Goal: Check status: Check status

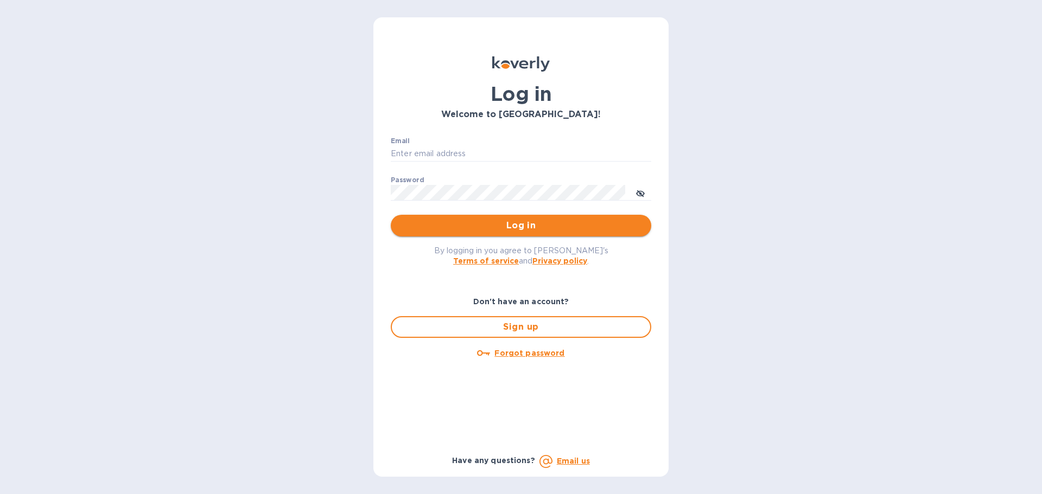
type input "[PERSON_NAME][EMAIL_ADDRESS][DOMAIN_NAME]"
click at [468, 221] on span "Log in" at bounding box center [520, 225] width 243 height 13
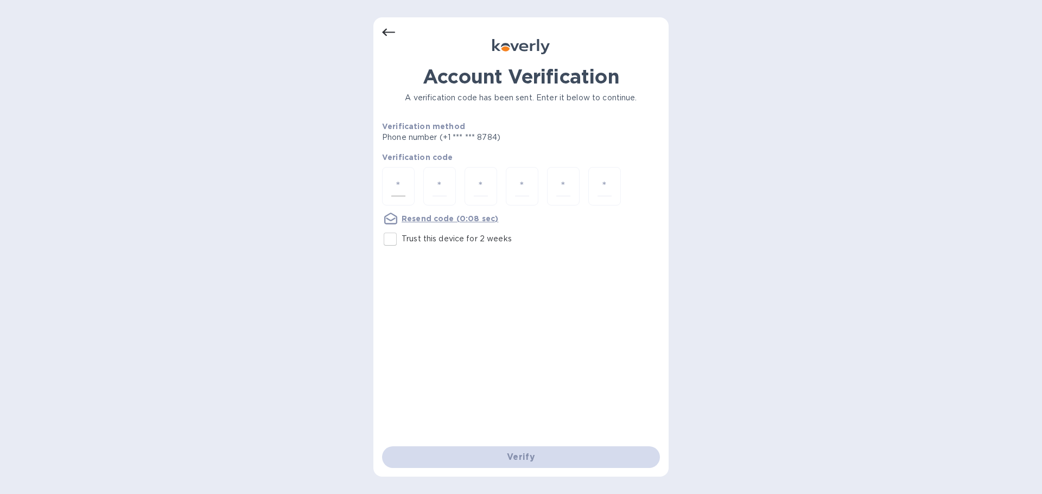
click at [390, 183] on div at bounding box center [398, 186] width 33 height 39
click at [409, 238] on p "Trust this device for 2 weeks" at bounding box center [457, 238] width 110 height 11
click at [402, 238] on input "Trust this device for 2 weeks" at bounding box center [390, 239] width 23 height 23
checkbox input "true"
click at [398, 181] on input "number" at bounding box center [398, 186] width 14 height 20
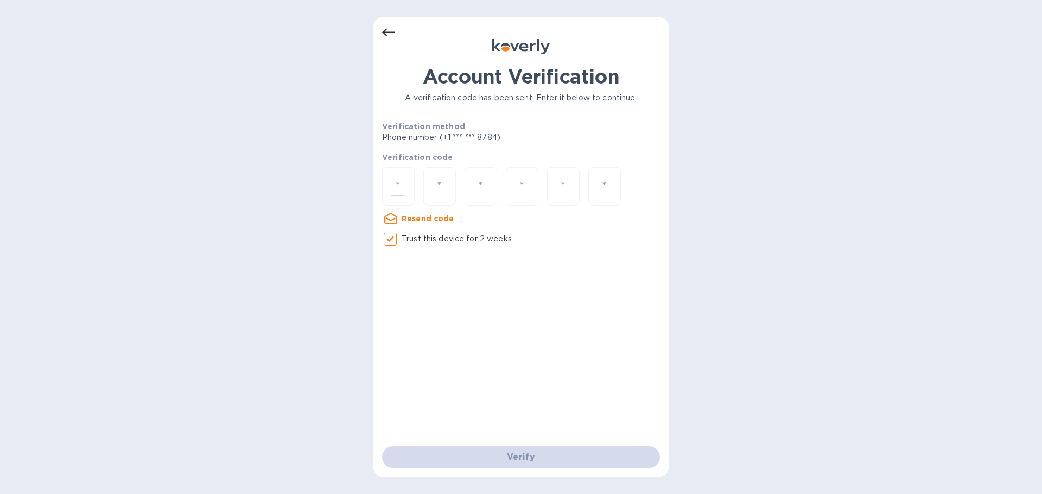
type input "8"
type input "9"
type input "7"
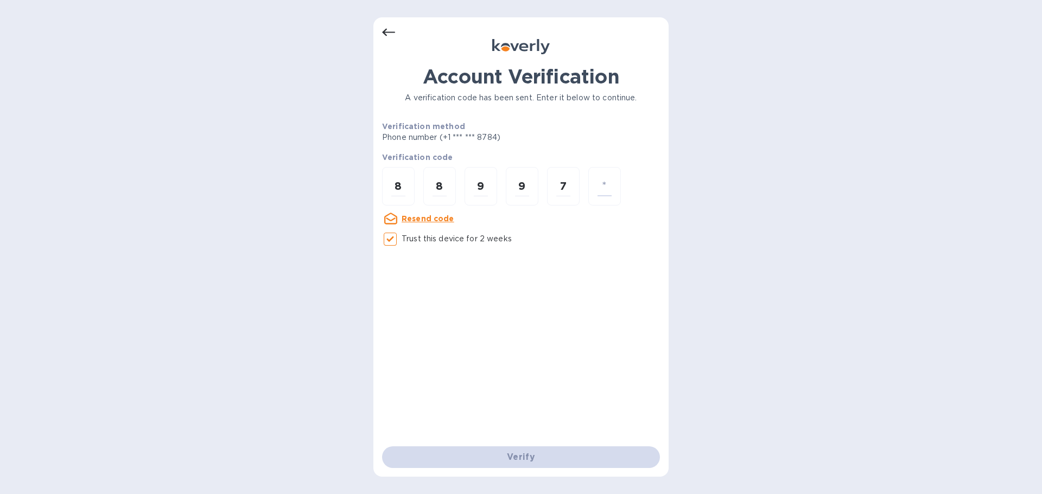
type input "9"
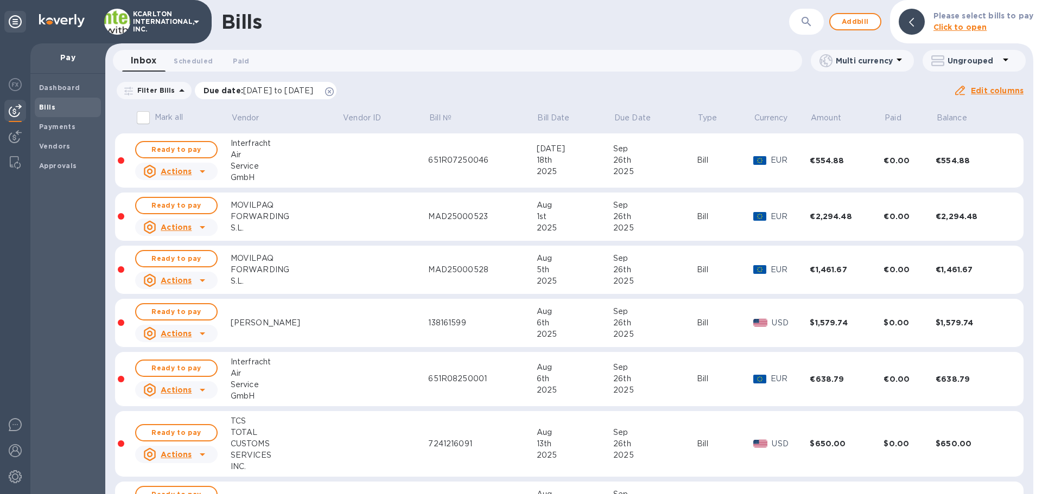
click at [334, 93] on icon at bounding box center [329, 91] width 9 height 9
click at [233, 58] on span "Paid 0" at bounding box center [241, 60] width 16 height 11
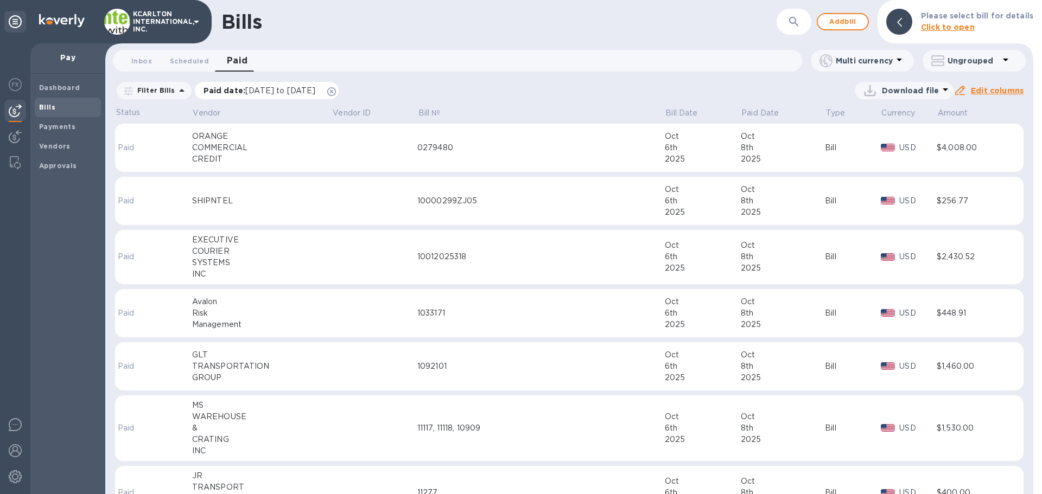
click at [336, 90] on icon at bounding box center [331, 91] width 9 height 9
click at [795, 27] on icon "button" at bounding box center [793, 21] width 13 height 13
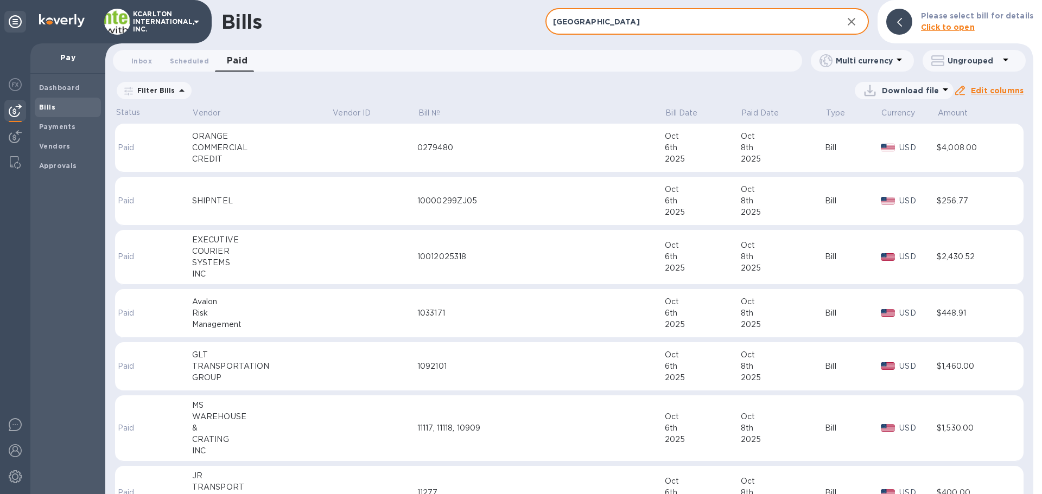
type input "[GEOGRAPHIC_DATA]"
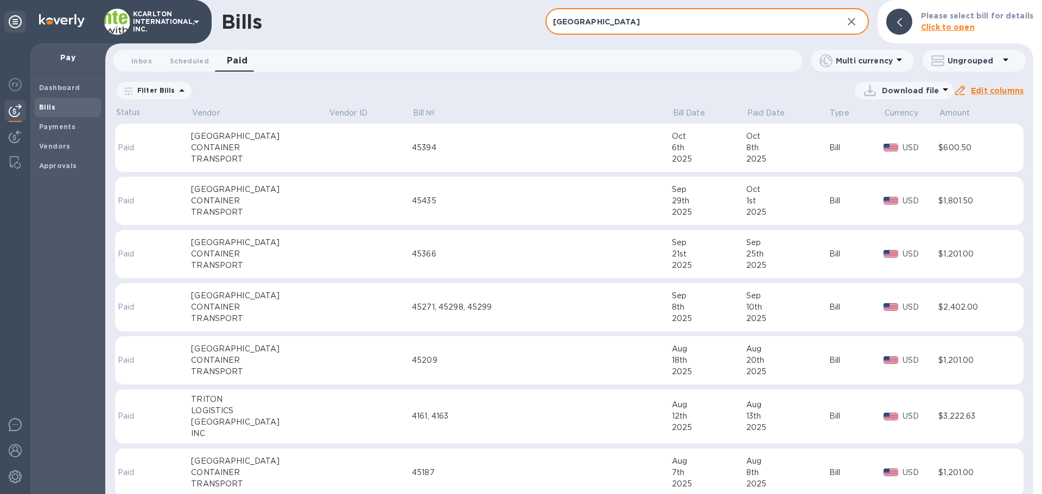
click at [746, 260] on div "2025" at bounding box center [787, 265] width 83 height 11
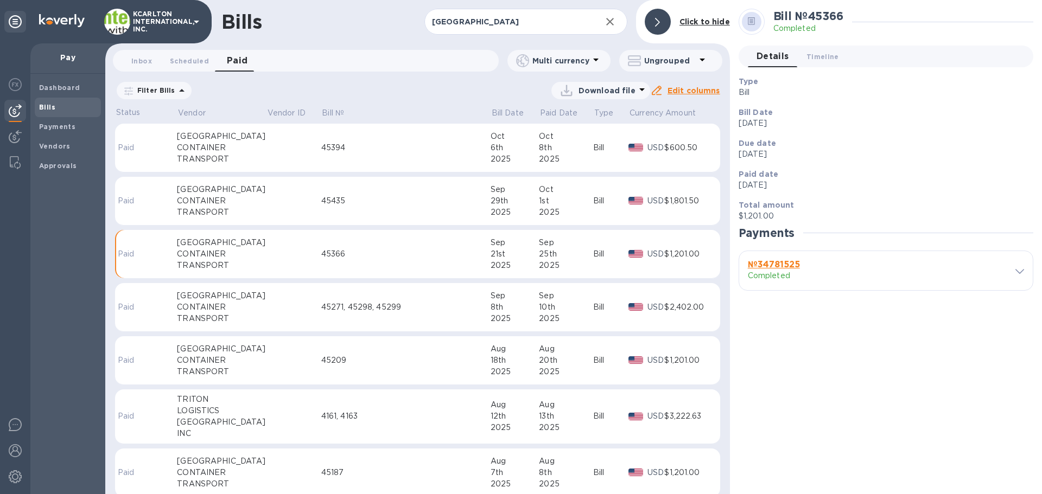
click at [266, 259] on td at bounding box center [293, 254] width 55 height 49
click at [373, 257] on div "45366" at bounding box center [405, 254] width 169 height 11
click at [327, 304] on div "45271, 45298, 45299" at bounding box center [405, 307] width 169 height 11
click at [544, 212] on div "2025" at bounding box center [566, 212] width 54 height 11
click at [362, 154] on td "45394" at bounding box center [405, 148] width 169 height 49
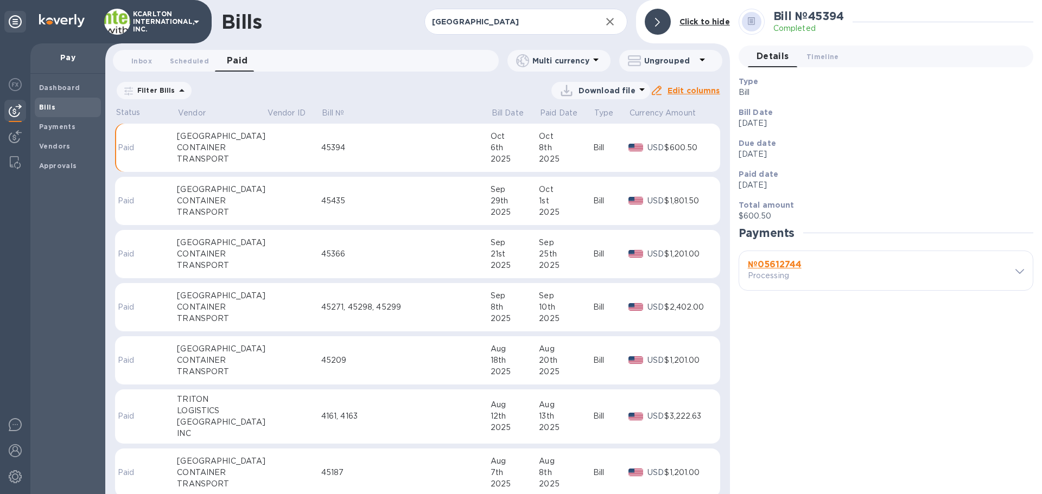
click at [345, 179] on td "45435" at bounding box center [405, 201] width 169 height 49
click at [365, 254] on div "45366" at bounding box center [405, 254] width 169 height 11
click at [235, 60] on span "Paid 0" at bounding box center [237, 60] width 21 height 15
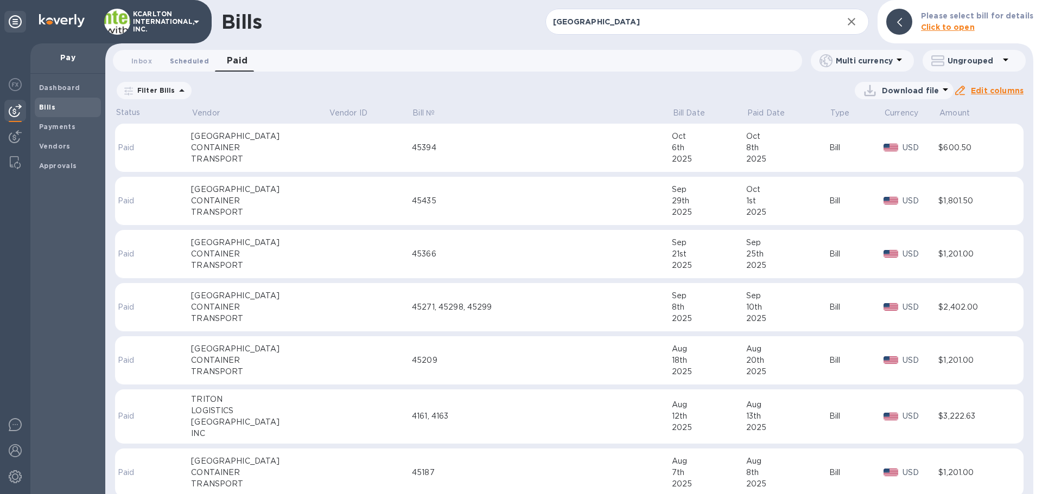
click at [191, 61] on span "Scheduled 0" at bounding box center [189, 60] width 39 height 11
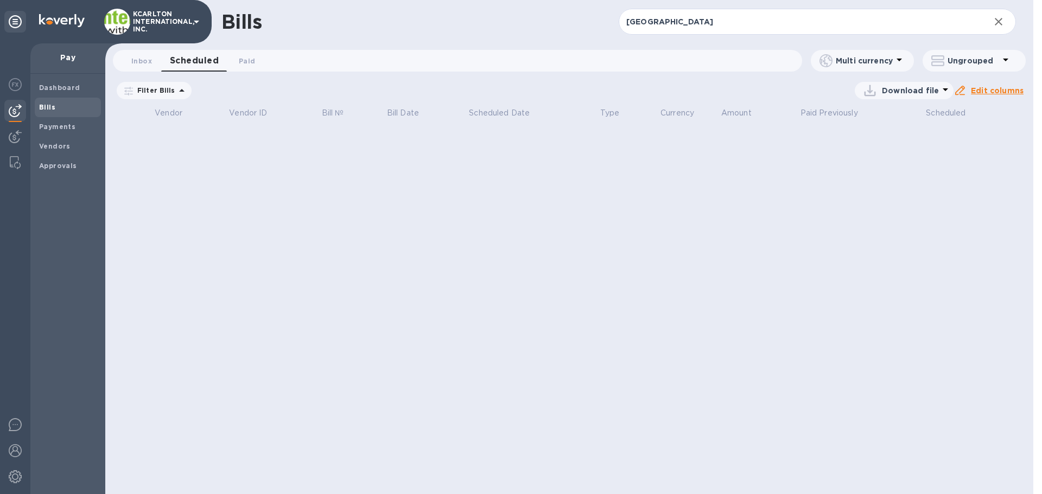
click at [0, 0] on icon at bounding box center [0, 0] width 0 height 0
click at [248, 66] on span "Paid 0" at bounding box center [247, 60] width 16 height 11
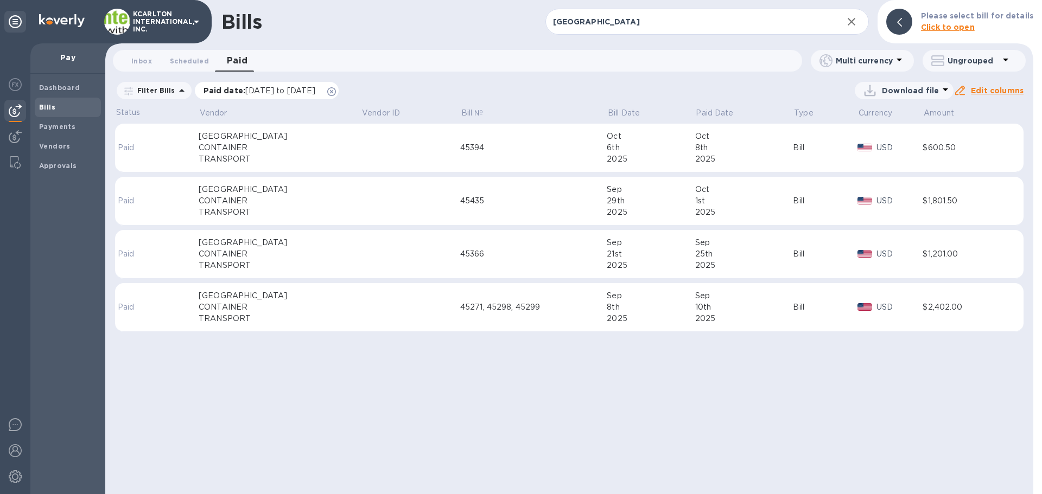
click at [336, 91] on icon at bounding box center [331, 91] width 9 height 9
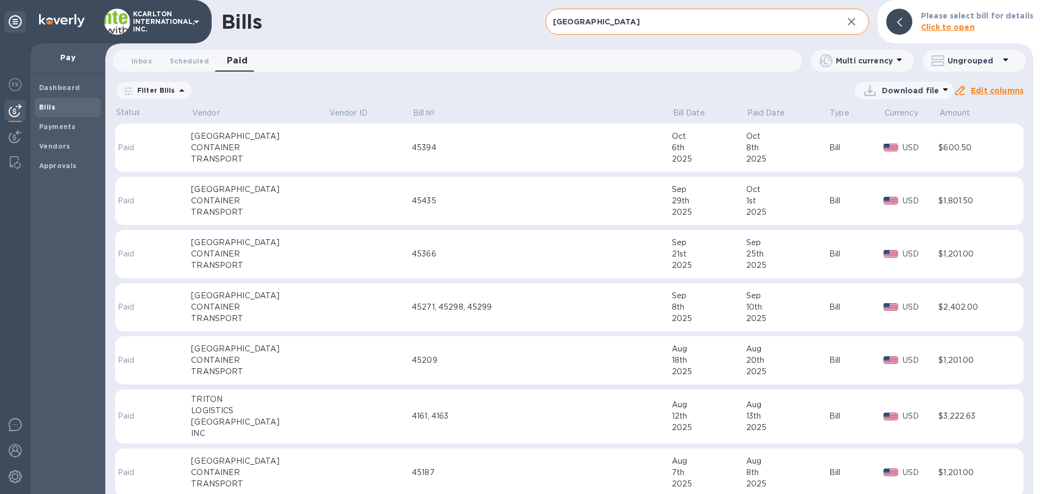
click at [851, 20] on icon "button" at bounding box center [851, 21] width 13 height 13
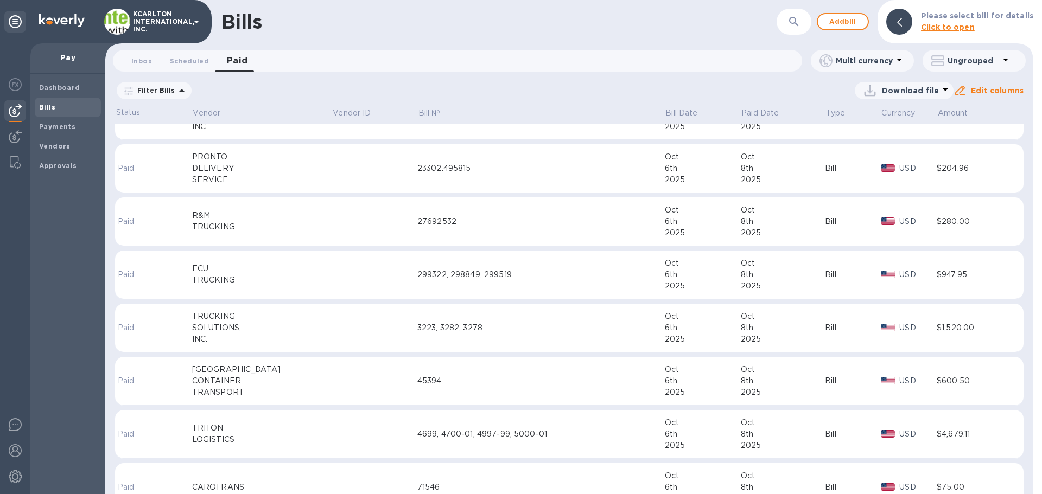
scroll to position [488, 0]
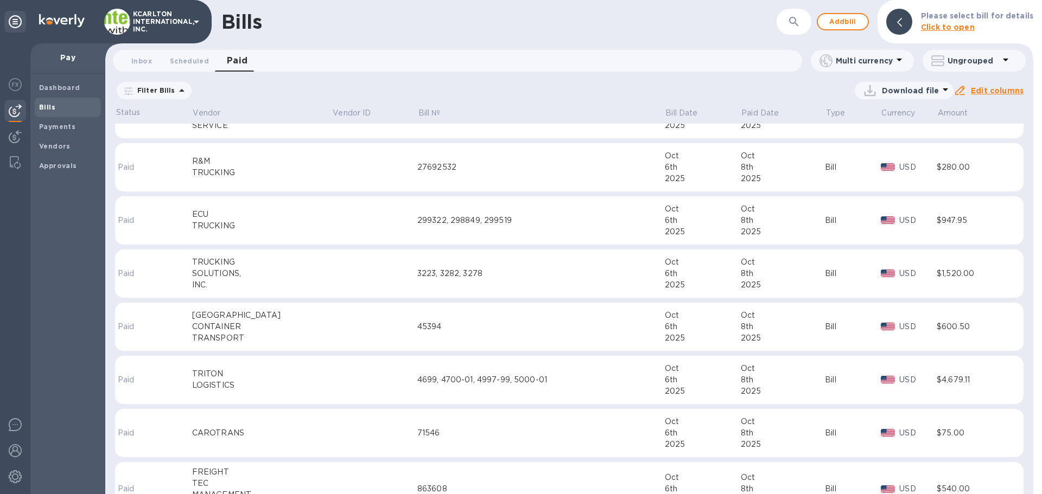
click at [532, 343] on td "45394" at bounding box center [540, 327] width 247 height 49
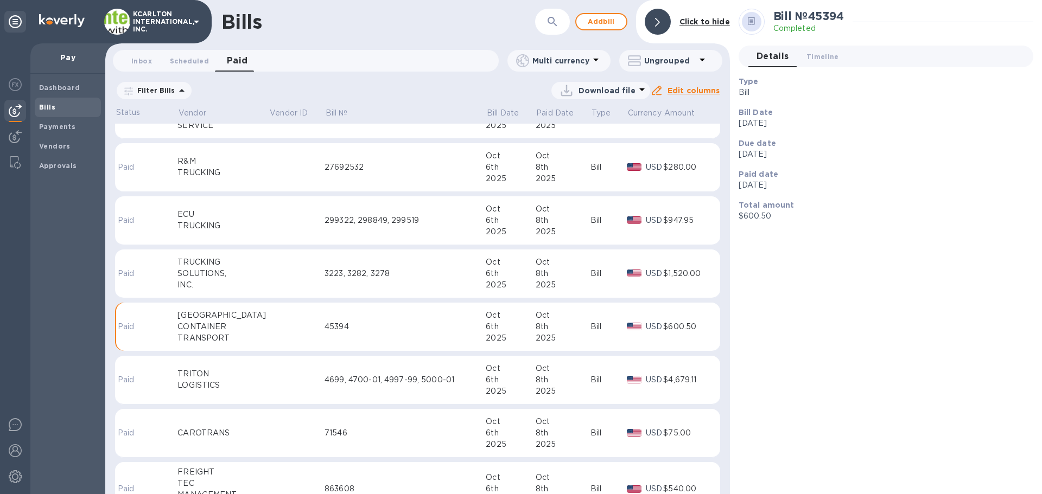
scroll to position [488, 0]
drag, startPoint x: 754, startPoint y: 152, endPoint x: 777, endPoint y: 152, distance: 22.2
click at [777, 152] on p "[DATE]" at bounding box center [882, 154] width 286 height 11
drag, startPoint x: 773, startPoint y: 121, endPoint x: 794, endPoint y: 123, distance: 21.2
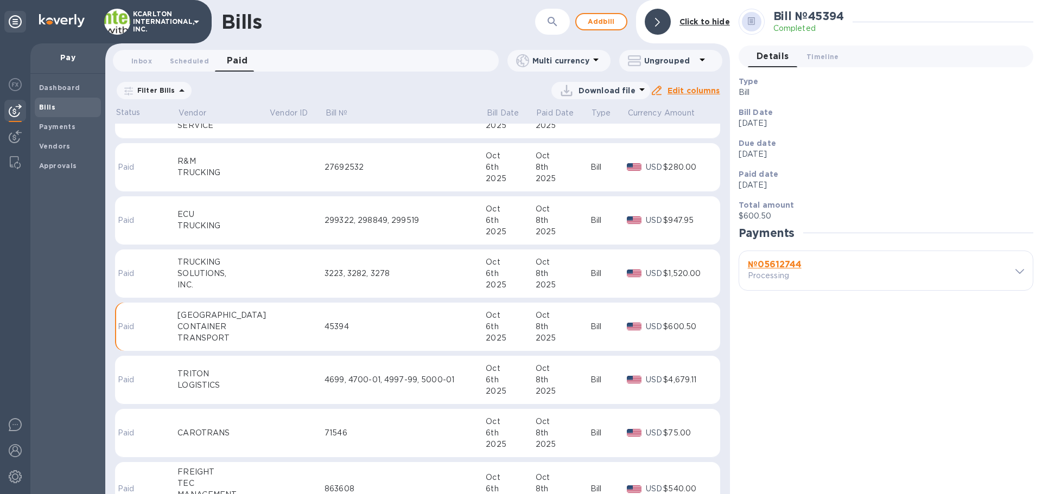
click at [794, 123] on p "[DATE]" at bounding box center [882, 123] width 286 height 11
click at [775, 167] on div "Paid date [DATE]" at bounding box center [881, 179] width 295 height 31
click at [772, 185] on p "[DATE]" at bounding box center [882, 185] width 286 height 11
click at [818, 61] on span "Timeline 0" at bounding box center [822, 56] width 33 height 11
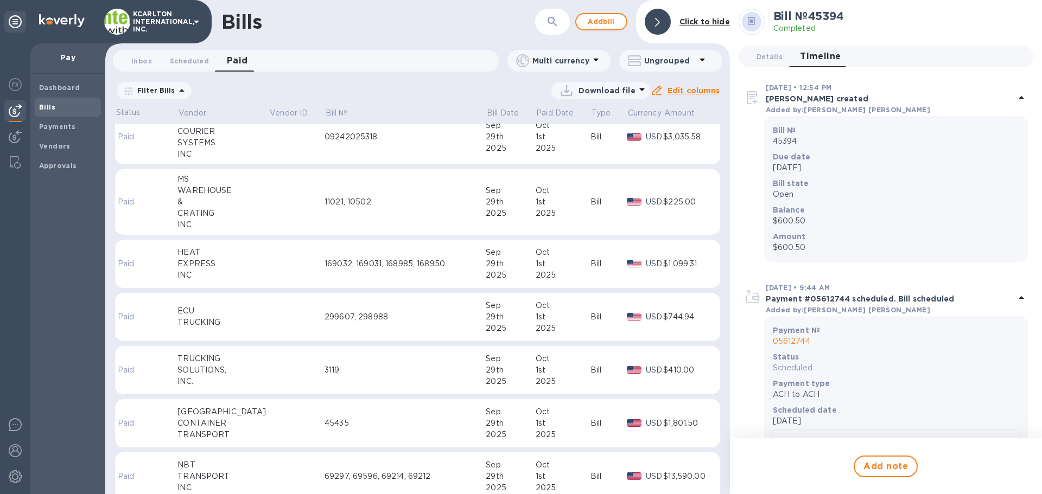
scroll to position [1302, 0]
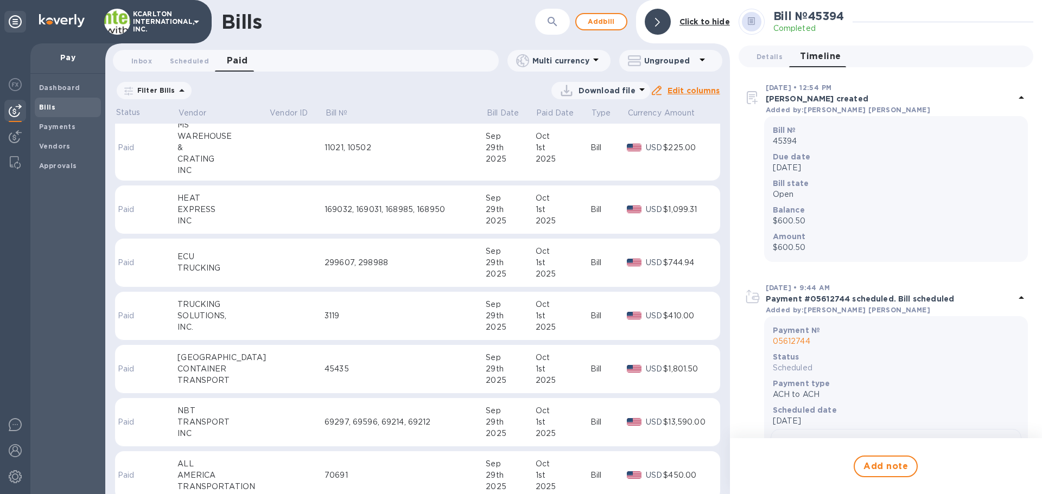
click at [281, 371] on td at bounding box center [297, 369] width 56 height 49
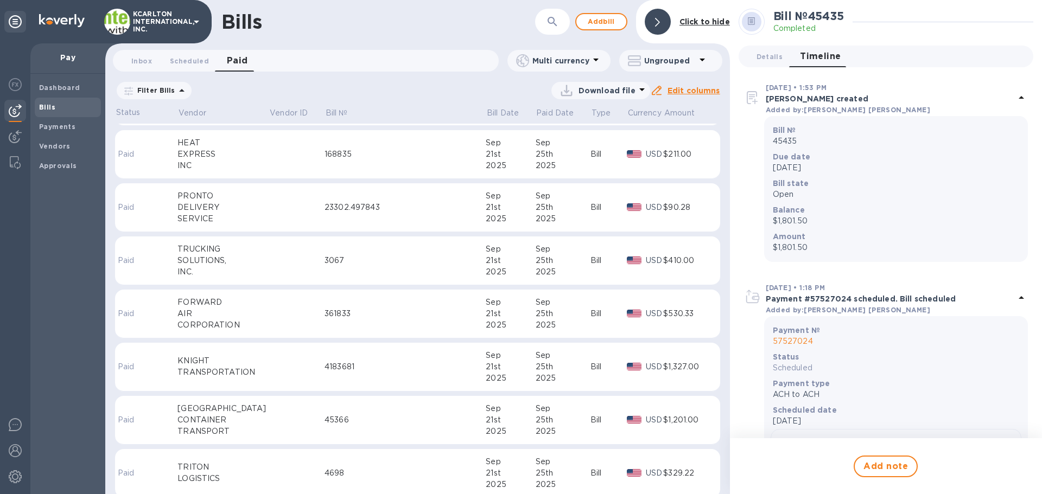
scroll to position [2062, 0]
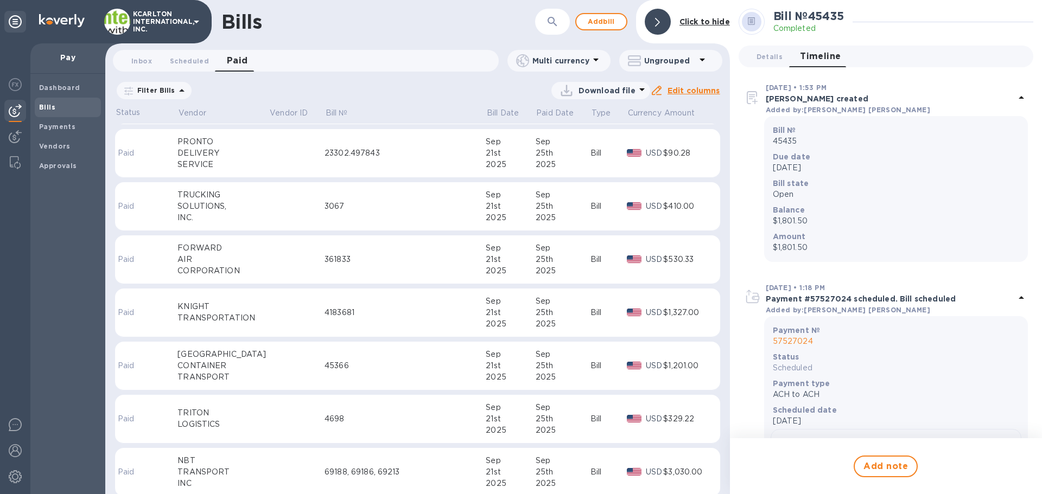
click at [559, 26] on icon "button" at bounding box center [552, 21] width 13 height 13
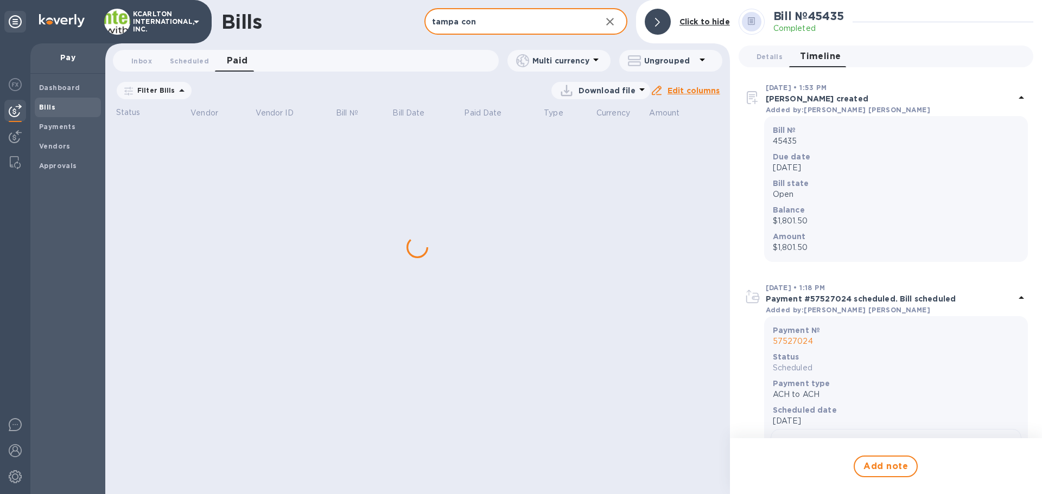
type input "tampa con"
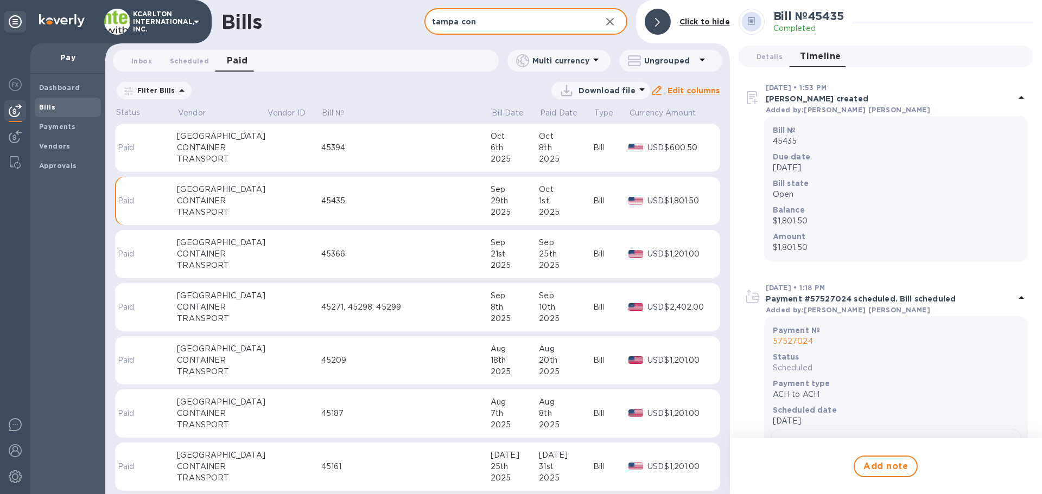
click at [321, 158] on td "45394" at bounding box center [405, 148] width 169 height 49
click at [539, 303] on div "10th" at bounding box center [566, 307] width 54 height 11
